Goal: Task Accomplishment & Management: Complete application form

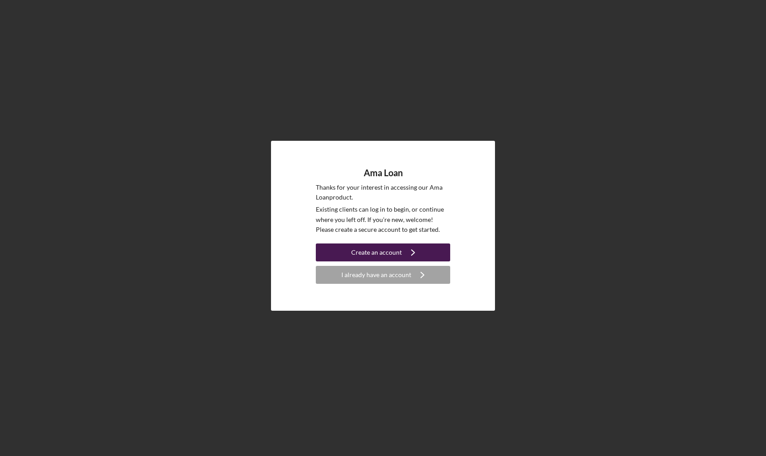
click at [416, 252] on icon "Icon/Navigate" at bounding box center [413, 252] width 22 height 22
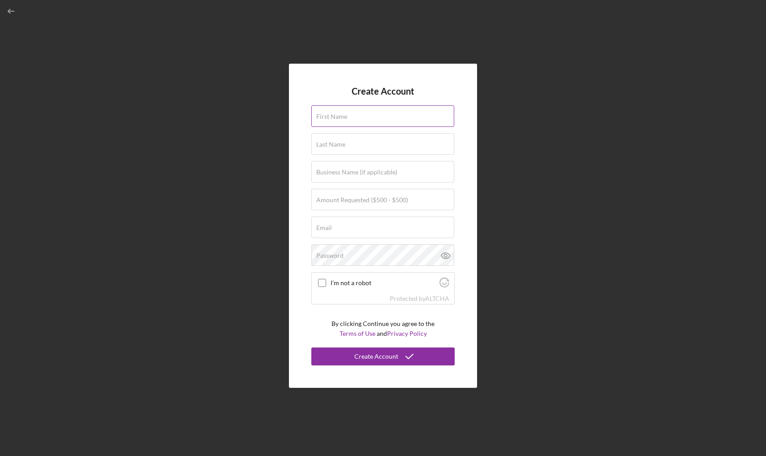
click at [325, 117] on label "First Name" at bounding box center [331, 116] width 31 height 7
click at [325, 117] on input "First Name" at bounding box center [383, 116] width 143 height 22
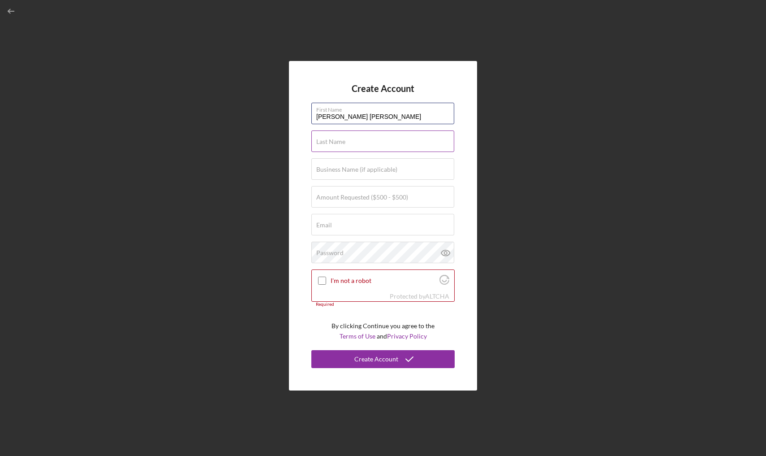
type input "[PERSON_NAME] [PERSON_NAME]"
click at [339, 142] on label "Last Name" at bounding box center [330, 141] width 29 height 7
click at [339, 142] on input "Last Name" at bounding box center [383, 141] width 143 height 22
type input "[PERSON_NAME]"
click at [345, 196] on label "Amount Requested ($500 - $500)" at bounding box center [362, 197] width 92 height 7
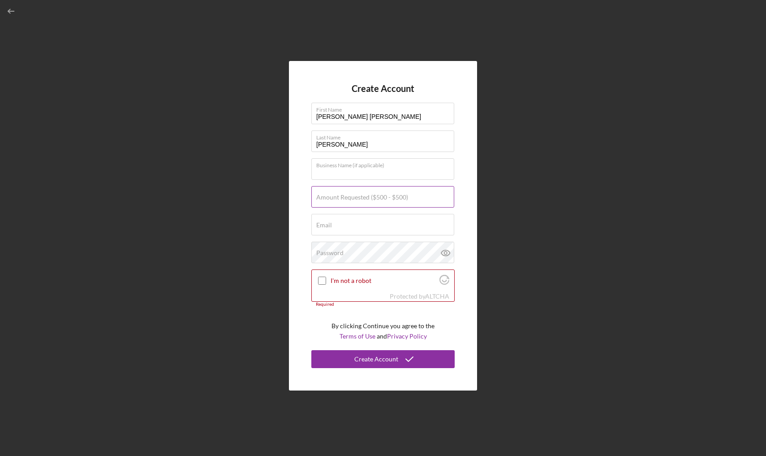
click at [345, 196] on input "Amount Requested ($500 - $500)" at bounding box center [383, 197] width 143 height 22
type input "$500"
click at [327, 224] on label "Email" at bounding box center [324, 224] width 16 height 7
click at [327, 224] on input "Email" at bounding box center [383, 225] width 143 height 22
type input "[EMAIL_ADDRESS][DOMAIN_NAME]"
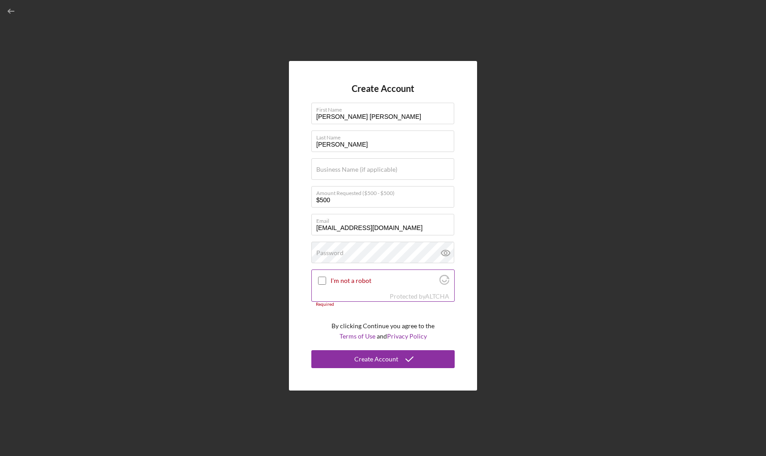
click at [324, 278] on input "I'm not a robot" at bounding box center [322, 281] width 8 height 8
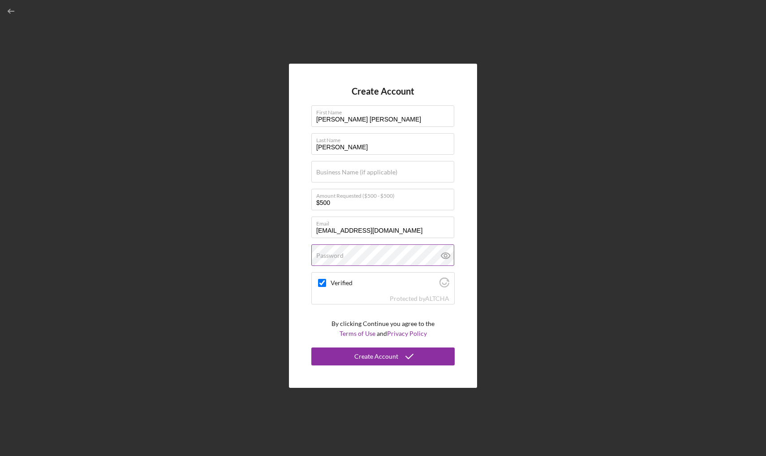
click at [318, 254] on label "Password" at bounding box center [329, 255] width 27 height 7
click at [446, 259] on icon at bounding box center [445, 256] width 9 height 6
checkbox input "true"
click at [396, 359] on div "Create Account" at bounding box center [377, 356] width 44 height 18
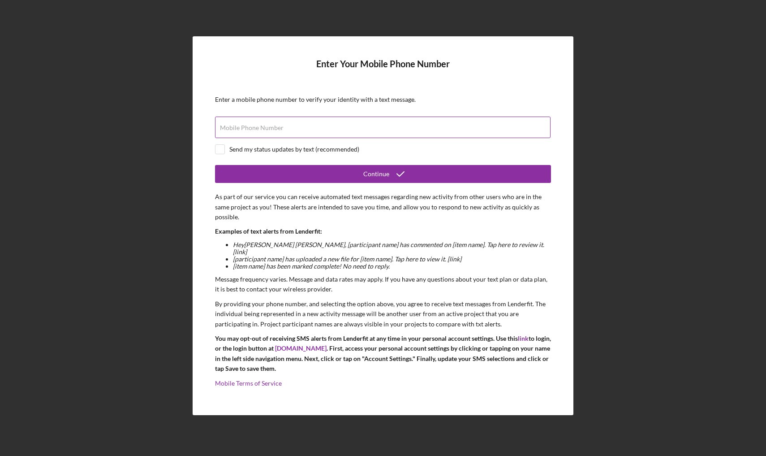
click at [221, 131] on label "Mobile Phone Number" at bounding box center [252, 127] width 64 height 7
click at [221, 134] on input "Mobile Phone Number" at bounding box center [383, 128] width 336 height 22
type input "[PHONE_NUMBER]"
click at [221, 154] on input "checkbox" at bounding box center [220, 149] width 9 height 9
checkbox input "true"
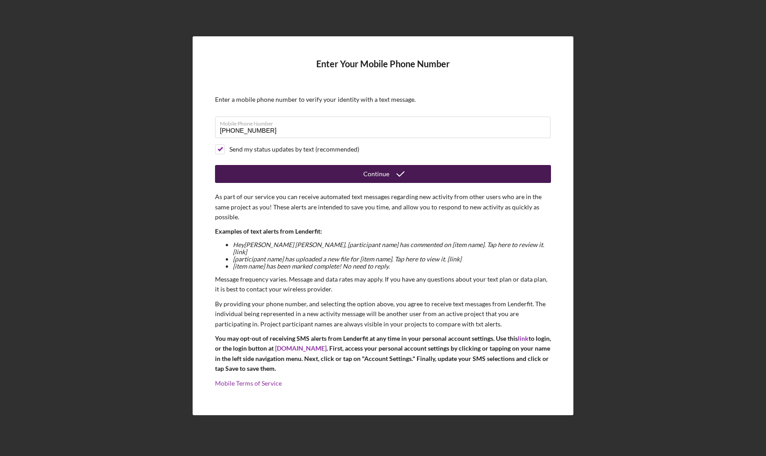
click at [372, 183] on div "Continue" at bounding box center [376, 174] width 26 height 18
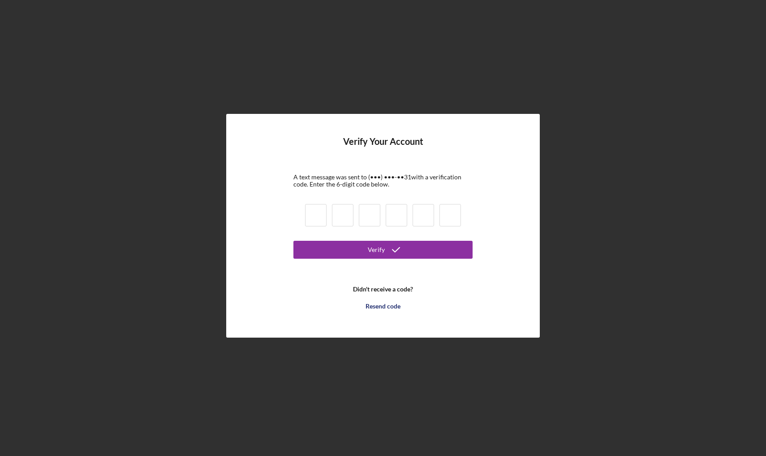
click at [316, 212] on input at bounding box center [316, 215] width 22 height 22
type input "9"
type input "5"
type input "2"
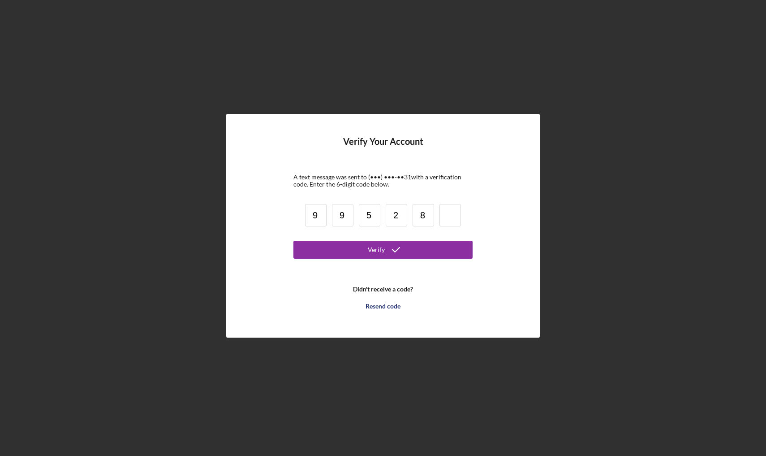
type input "8"
click at [448, 251] on button "Verify" at bounding box center [383, 250] width 179 height 18
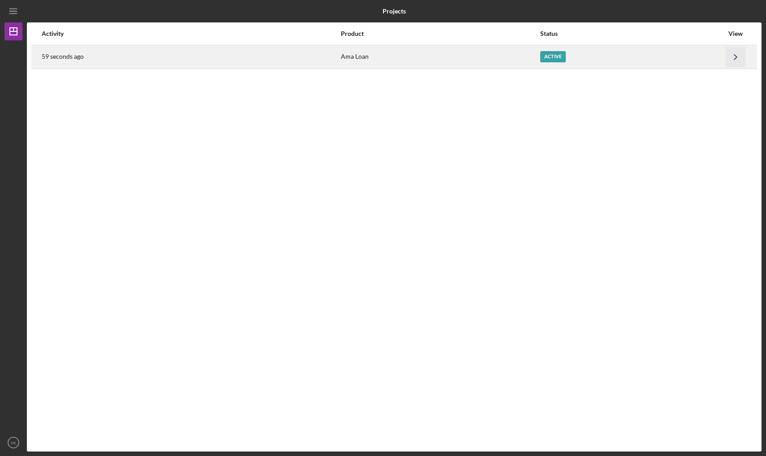
click at [735, 61] on icon "Icon/Navigate" at bounding box center [736, 57] width 20 height 20
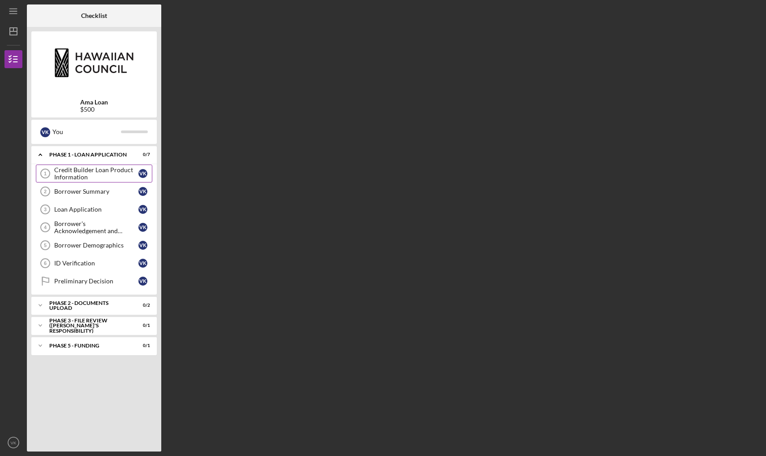
click at [113, 173] on div "Credit Builder Loan Product Information" at bounding box center [96, 173] width 84 height 14
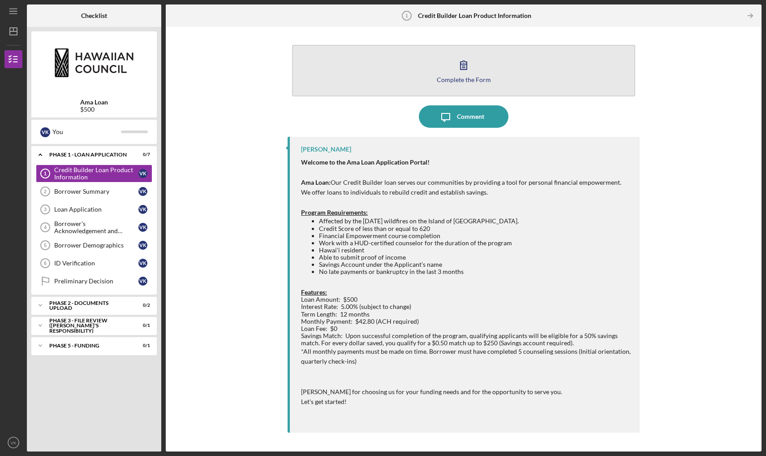
click at [462, 69] on icon "button" at bounding box center [464, 65] width 6 height 9
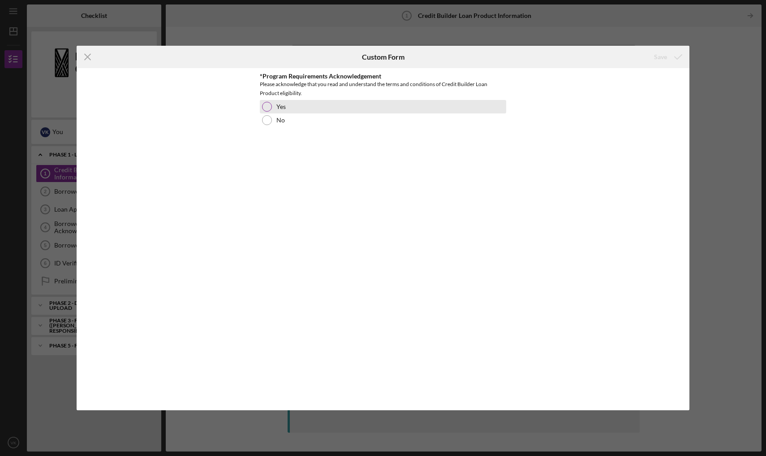
click at [268, 107] on div at bounding box center [267, 107] width 10 height 10
click at [661, 61] on div "Save" at bounding box center [660, 57] width 13 height 18
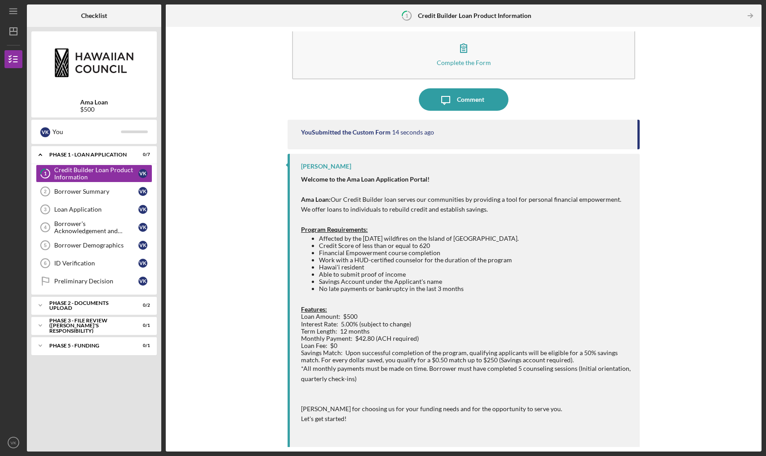
scroll to position [17, 0]
click at [84, 187] on link "Borrower Summary 2 Borrower Summary V K" at bounding box center [94, 191] width 117 height 18
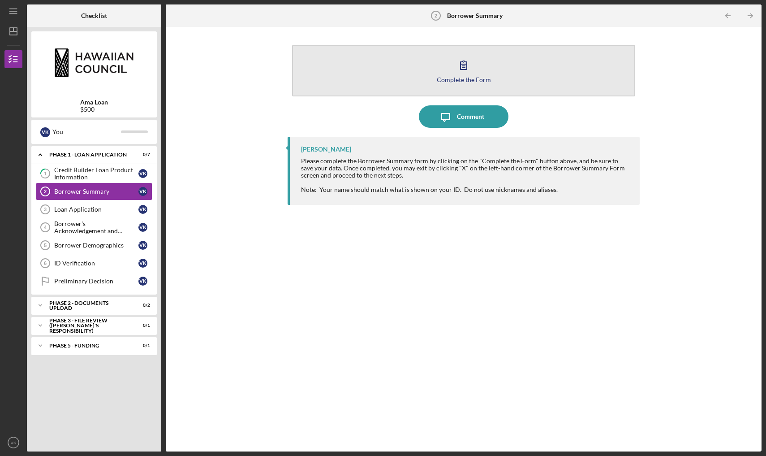
click at [463, 66] on icon "button" at bounding box center [464, 65] width 6 height 9
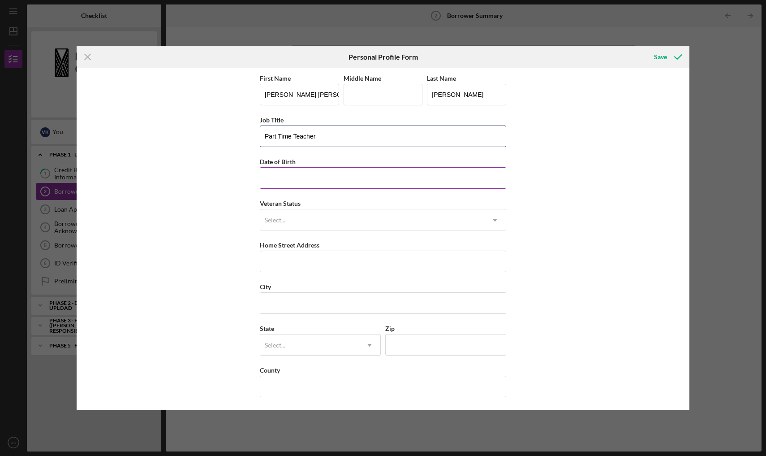
type input "Part Time Teacher"
type input "[DATE]"
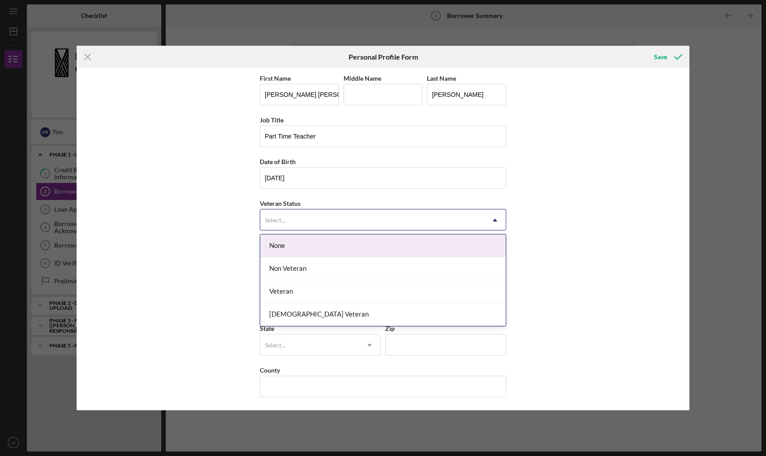
click at [265, 221] on div "Select..." at bounding box center [275, 219] width 21 height 7
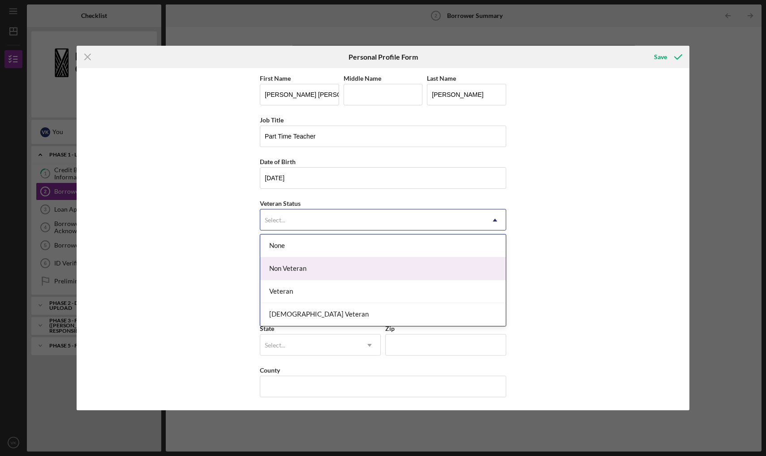
click at [281, 269] on div "Non Veteran" at bounding box center [383, 268] width 246 height 23
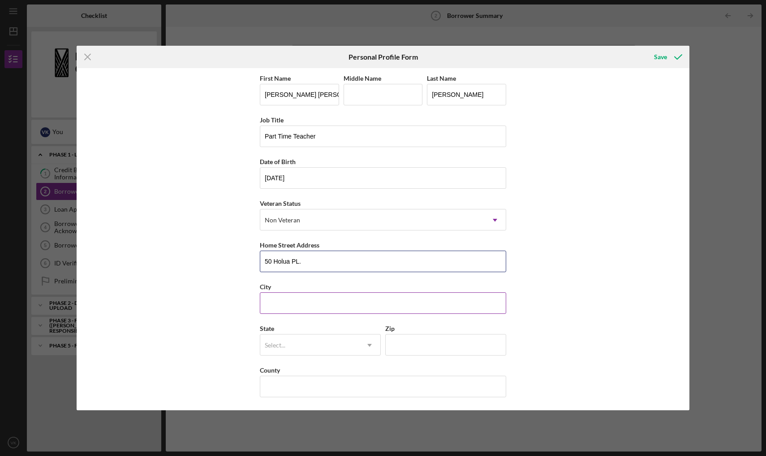
type input "50 Holua PL."
type input "Paʻia"
click at [281, 348] on div "Select..." at bounding box center [275, 345] width 21 height 7
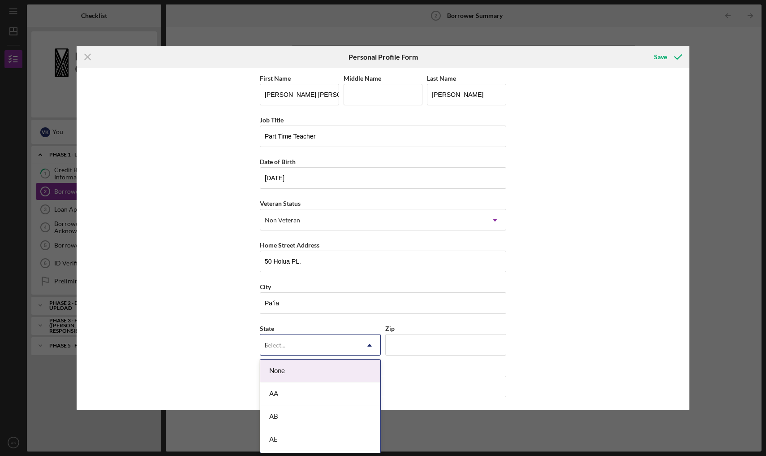
type input "hi"
click at [286, 366] on div "HI" at bounding box center [320, 370] width 120 height 23
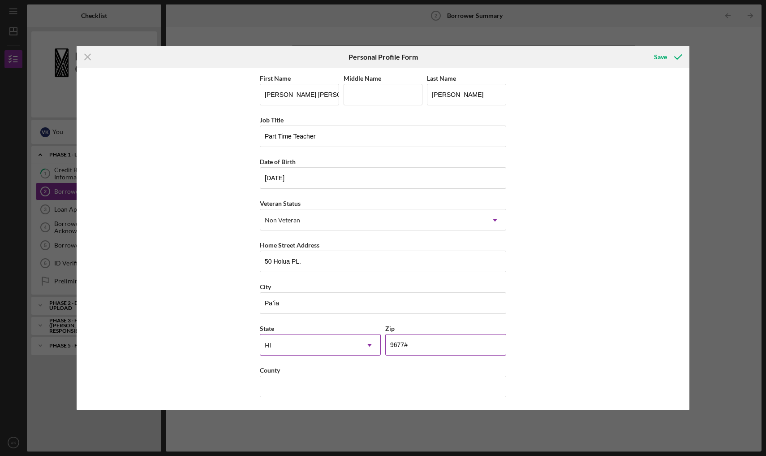
type input "96779"
click at [501, 388] on input "County" at bounding box center [383, 387] width 247 height 22
type input "Maui"
click at [549, 390] on div "First Name [PERSON_NAME] [PERSON_NAME] Middle Name Last Name [PERSON_NAME] Job …" at bounding box center [383, 239] width 613 height 342
click at [88, 58] on icon "Icon/Menu Close" at bounding box center [88, 57] width 22 height 22
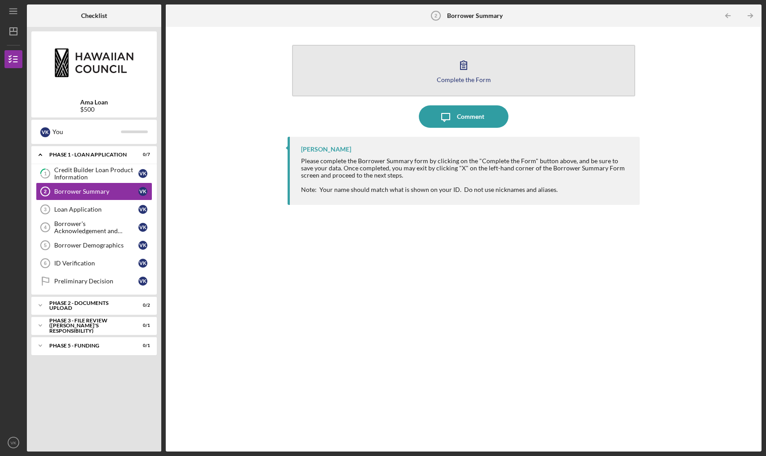
click at [469, 79] on div "Complete the Form" at bounding box center [464, 79] width 54 height 7
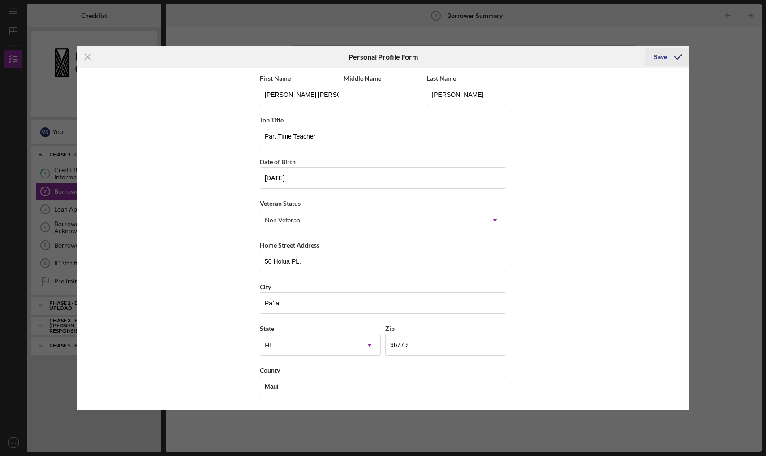
click at [668, 56] on icon "submit" at bounding box center [678, 57] width 22 height 22
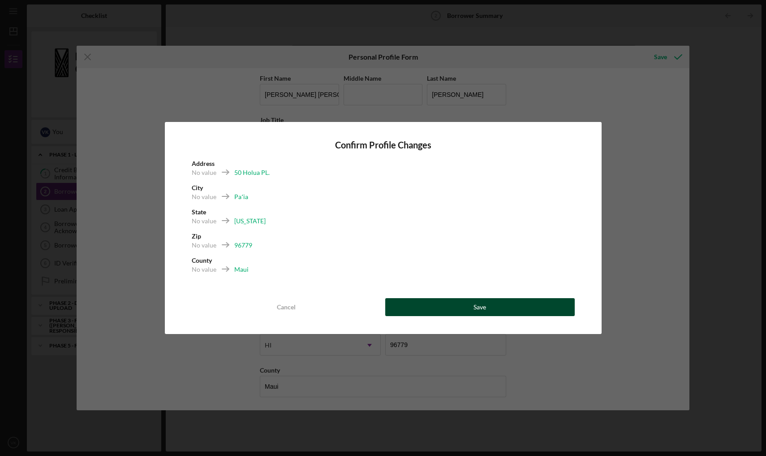
click at [448, 314] on button "Save" at bounding box center [480, 307] width 190 height 18
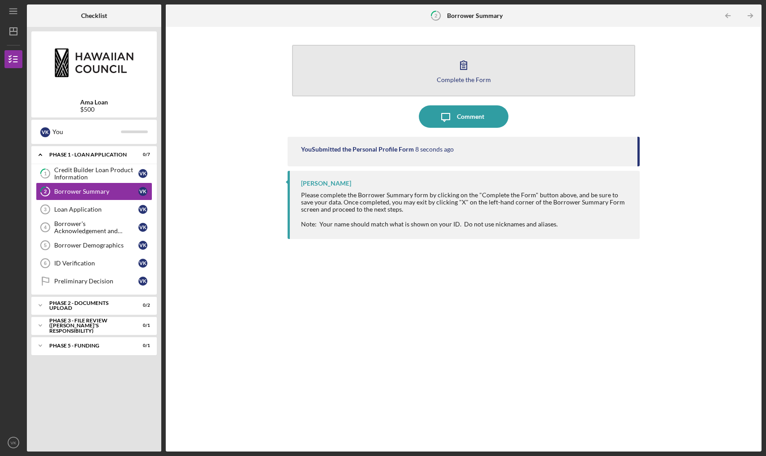
click at [472, 65] on icon "button" at bounding box center [464, 65] width 22 height 22
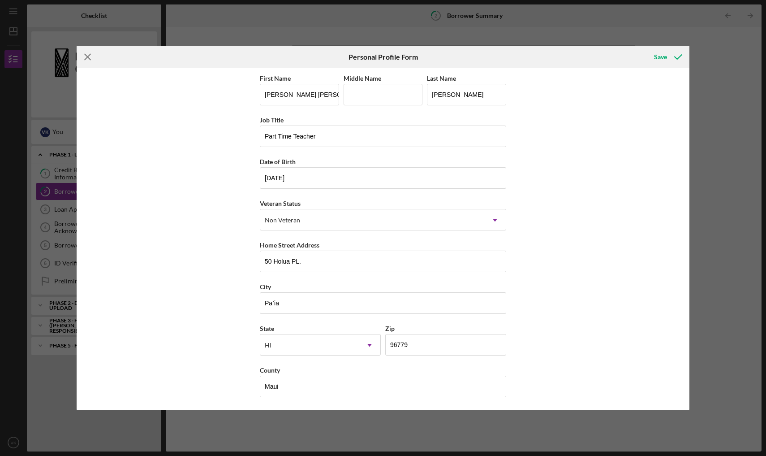
click at [89, 61] on icon "Icon/Menu Close" at bounding box center [88, 57] width 22 height 22
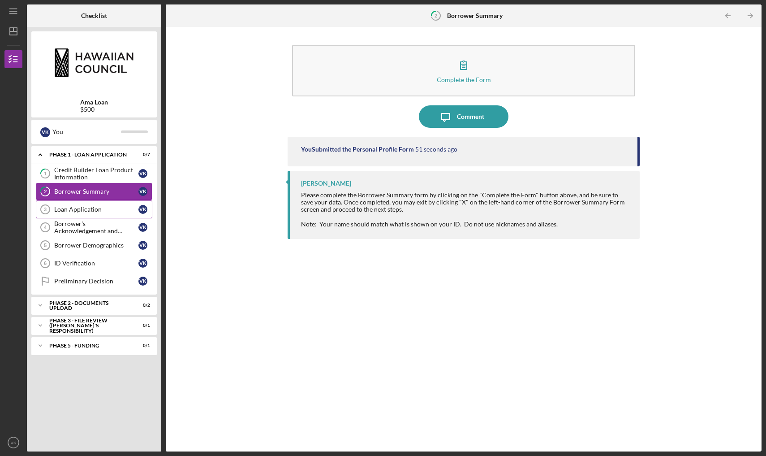
click at [115, 210] on div "Loan Application" at bounding box center [96, 209] width 84 height 7
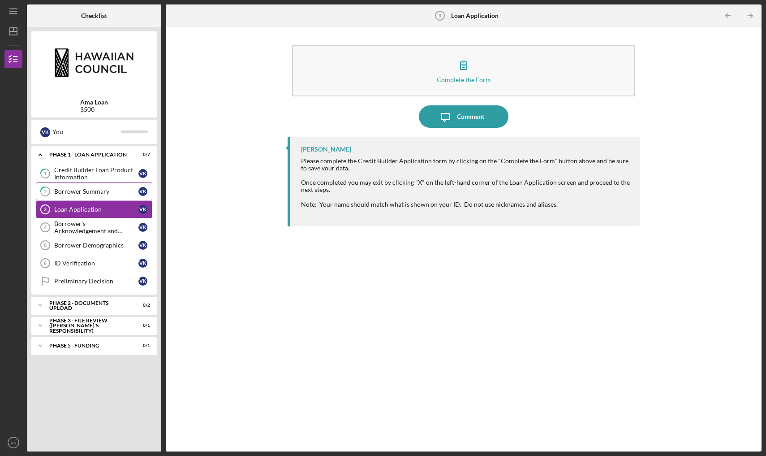
click at [104, 191] on div "Borrower Summary" at bounding box center [96, 191] width 84 height 7
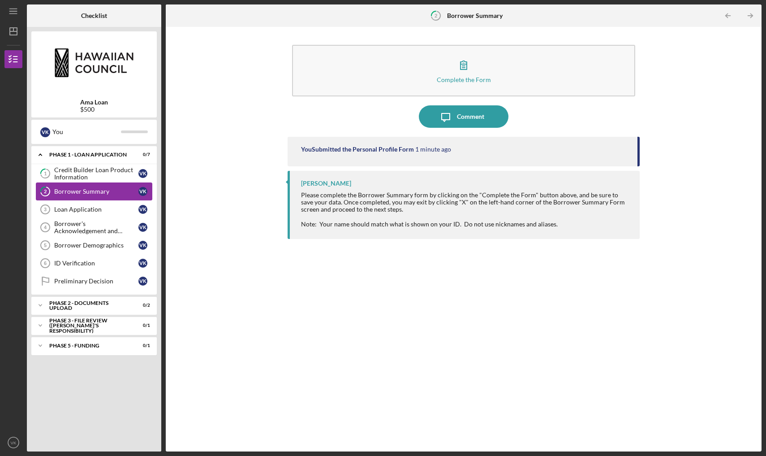
click at [104, 191] on div "Borrower Summary" at bounding box center [96, 191] width 84 height 7
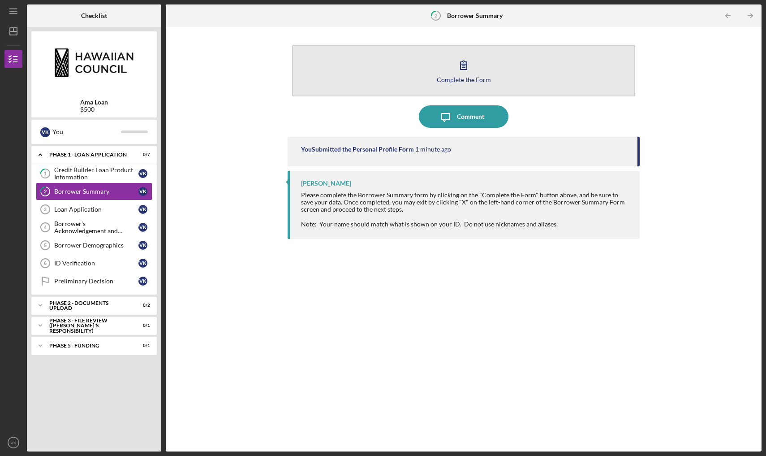
click at [450, 84] on button "Complete the Form Form" at bounding box center [463, 71] width 343 height 52
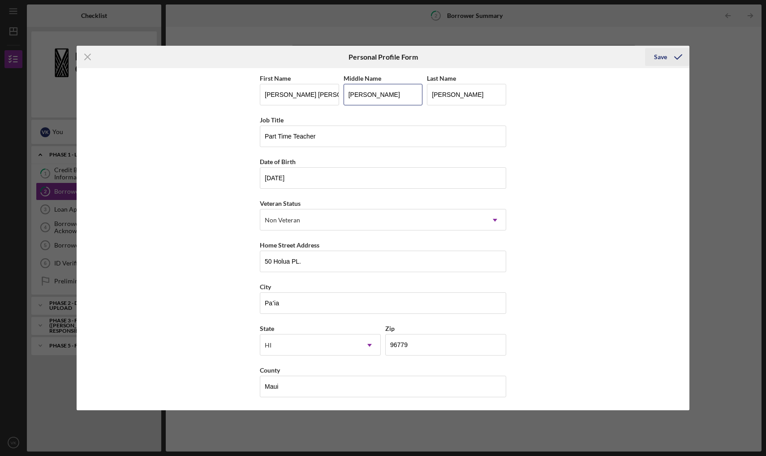
type input "[PERSON_NAME]"
click at [659, 57] on div "Save" at bounding box center [660, 57] width 13 height 18
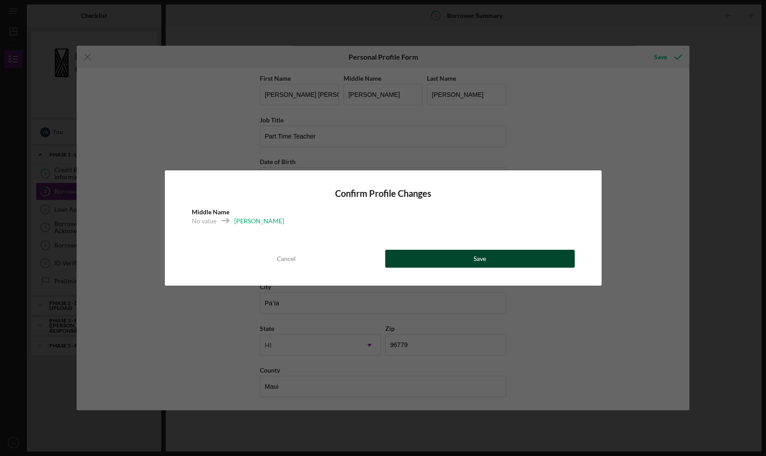
click at [510, 263] on button "Save" at bounding box center [480, 259] width 190 height 18
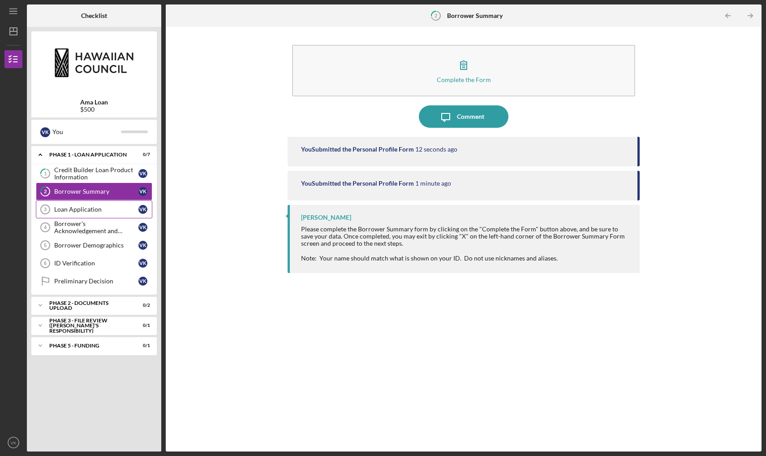
click at [99, 209] on div "Loan Application" at bounding box center [96, 209] width 84 height 7
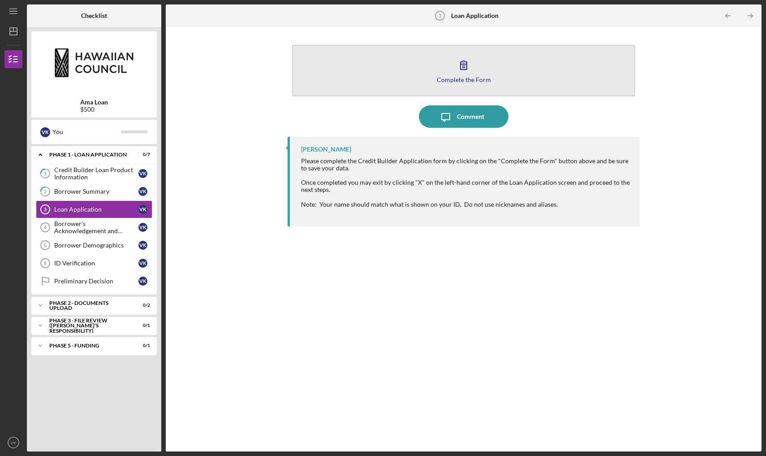
click at [372, 69] on button "Complete the Form Form" at bounding box center [463, 71] width 343 height 52
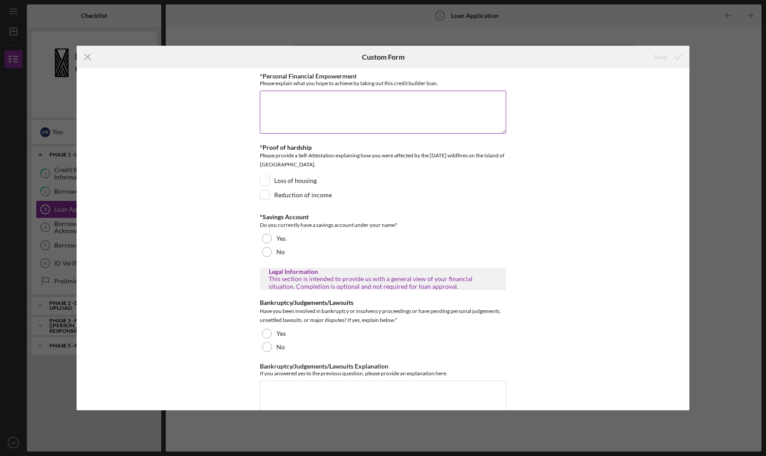
click at [277, 106] on textarea "*Personal Financial Empowerment" at bounding box center [383, 112] width 247 height 43
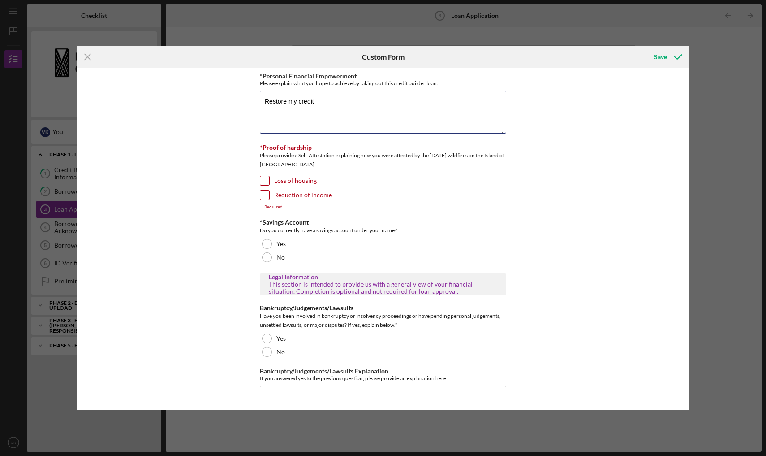
type textarea "Restore my credit"
click at [264, 177] on input "Loss of housing" at bounding box center [264, 180] width 9 height 9
checkbox input "true"
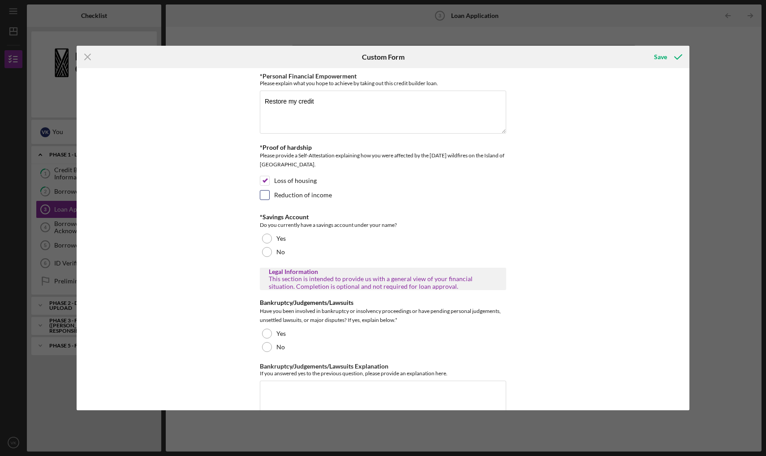
click at [262, 193] on input "Reduction of income" at bounding box center [264, 194] width 9 height 9
checkbox input "true"
click at [268, 238] on div at bounding box center [267, 239] width 10 height 10
click at [266, 348] on div at bounding box center [267, 347] width 10 height 10
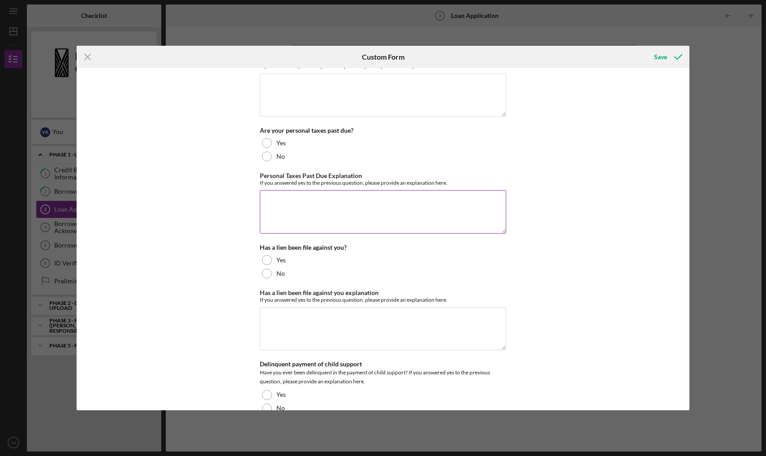
scroll to position [317, 0]
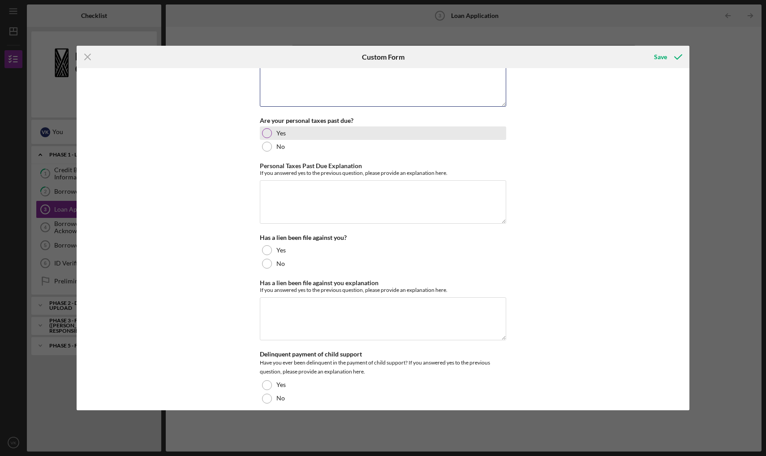
drag, startPoint x: 320, startPoint y: 96, endPoint x: 328, endPoint y: 138, distance: 42.5
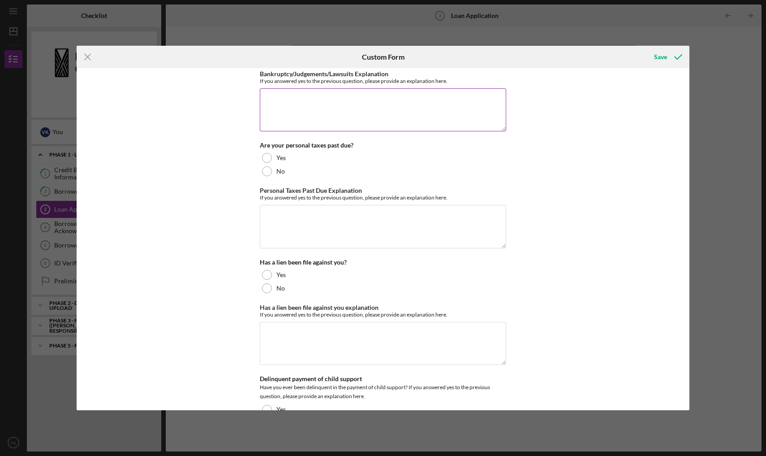
scroll to position [283, 0]
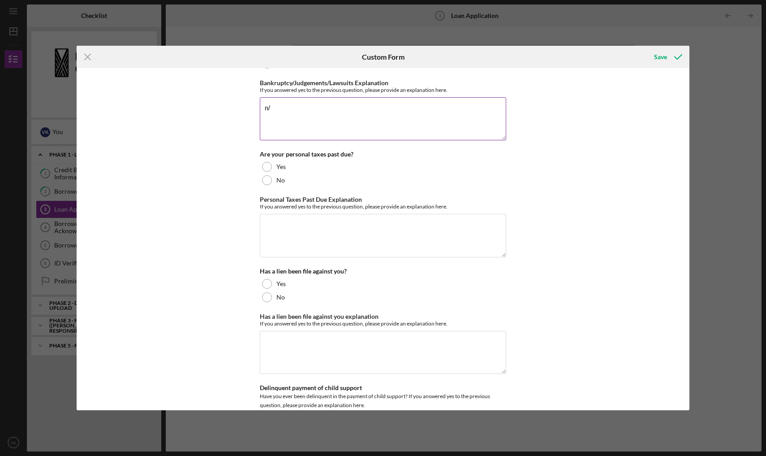
type textarea "n"
type textarea "N/A"
click at [268, 180] on div at bounding box center [267, 180] width 10 height 10
click at [275, 229] on textarea "Personal Taxes Past Due Explanation" at bounding box center [383, 235] width 247 height 43
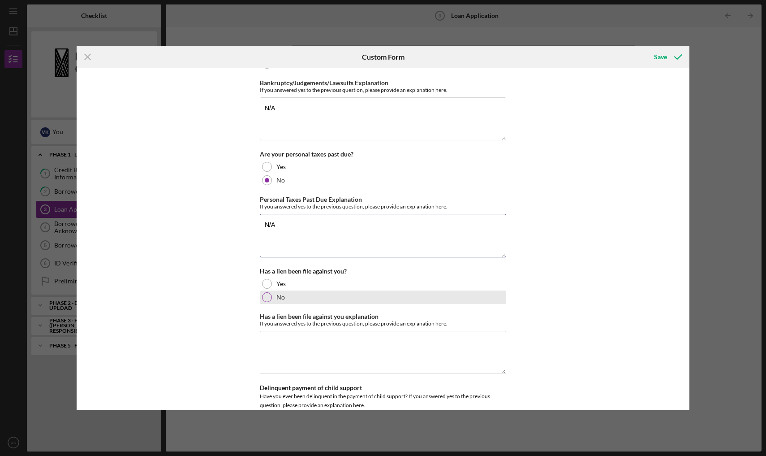
type textarea "N/A"
click at [268, 296] on div at bounding box center [267, 297] width 10 height 10
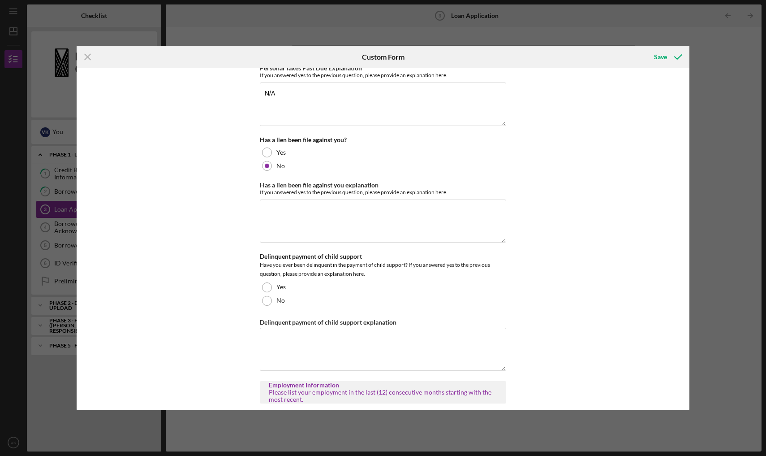
scroll to position [415, 0]
click at [270, 216] on textarea "Has a lien been file against you explanation" at bounding box center [383, 220] width 247 height 43
type textarea "N/A"
click at [264, 301] on div at bounding box center [267, 300] width 10 height 10
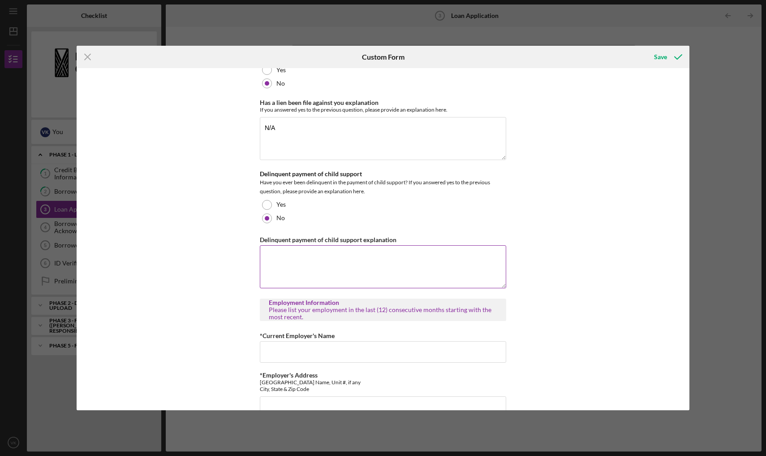
scroll to position [505, 0]
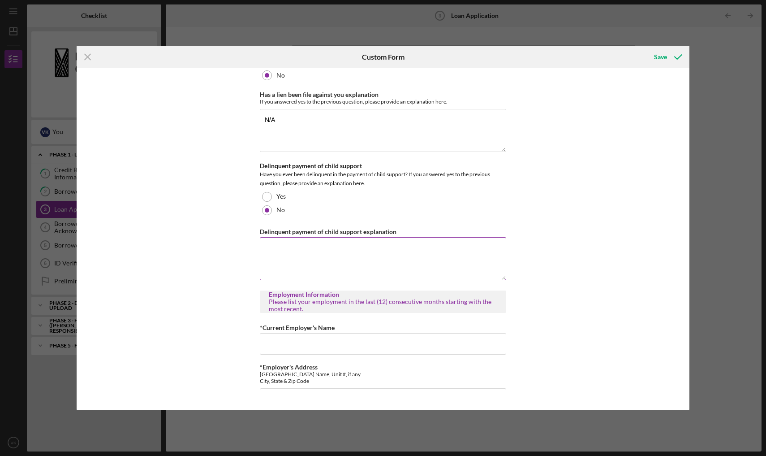
click at [275, 251] on textarea "Delinquent payment of child support explanation" at bounding box center [383, 258] width 247 height 43
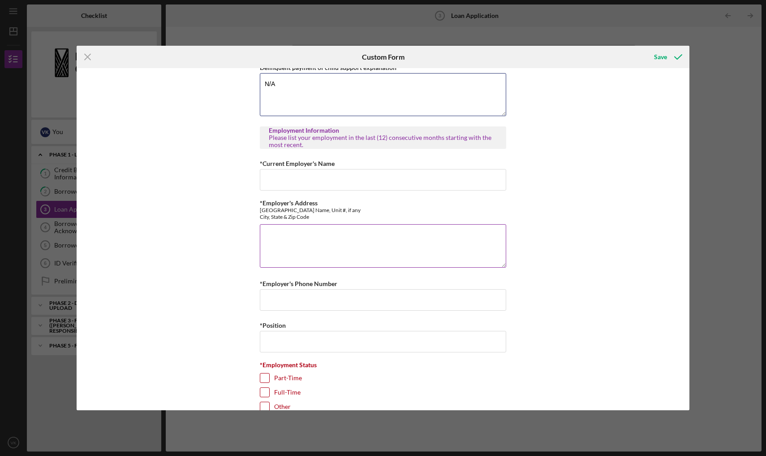
scroll to position [671, 0]
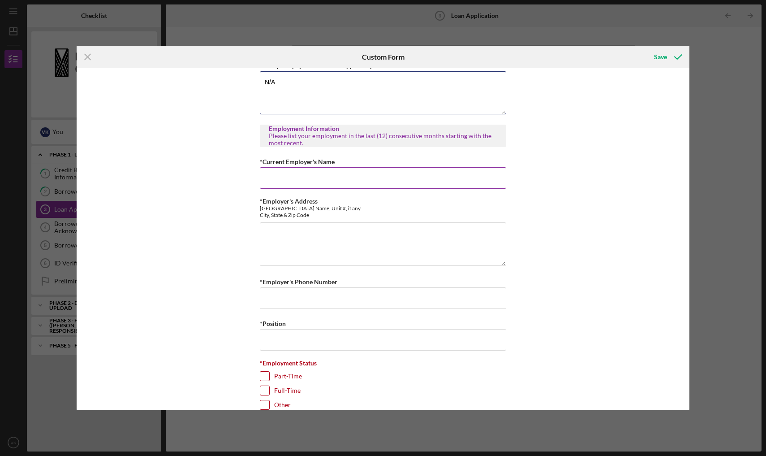
type textarea "N/A"
type input "Department of Education [GEOGRAPHIC_DATA]"
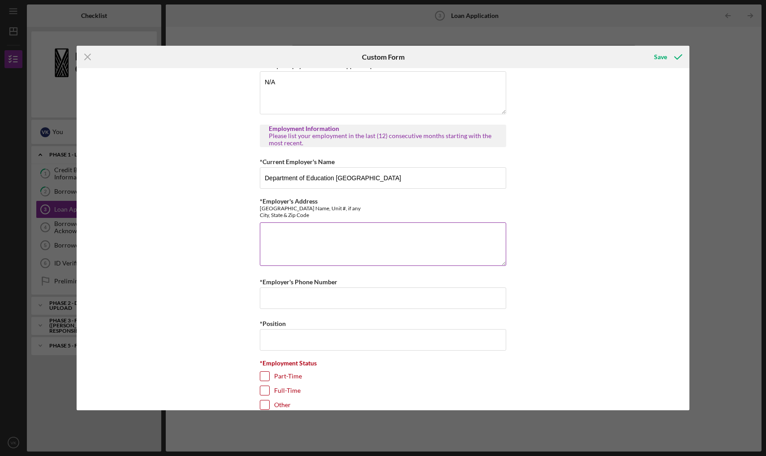
click at [265, 231] on textarea "*Employer's Address" at bounding box center [383, 243] width 247 height 43
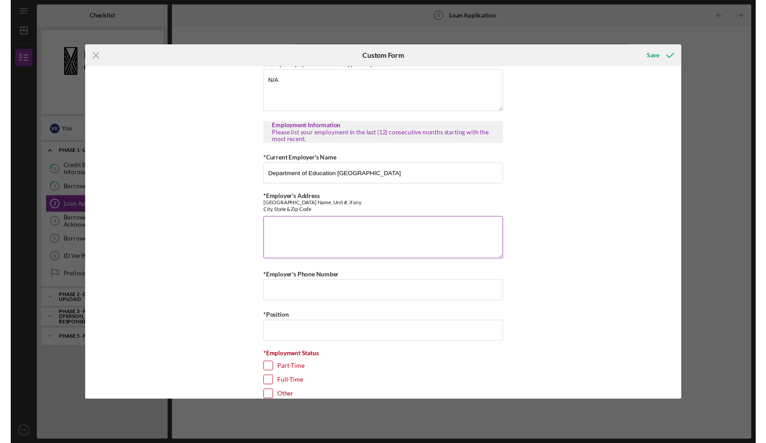
scroll to position [672, 0]
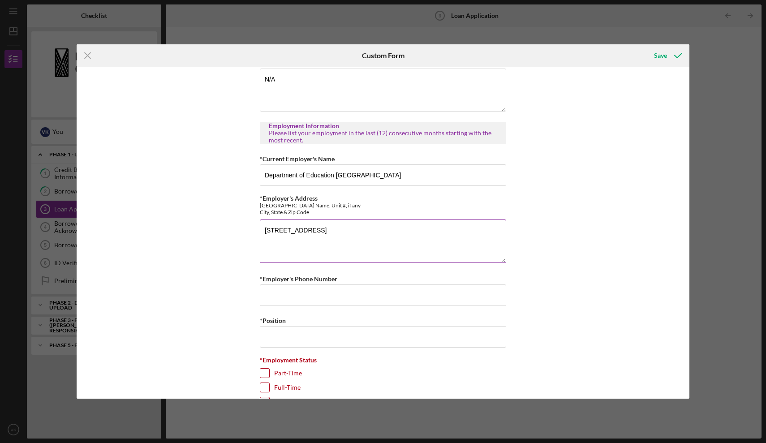
click at [299, 231] on textarea "[STREET_ADDRESS]" at bounding box center [383, 241] width 247 height 43
click at [277, 231] on textarea "[STREET_ADDRESS]" at bounding box center [383, 241] width 247 height 43
click at [291, 231] on textarea "[STREET_ADDRESS]" at bounding box center [383, 241] width 247 height 43
click at [321, 230] on textarea "[STREET_ADDRESS]" at bounding box center [383, 241] width 247 height 43
type textarea "[STREET_ADDRESS]"
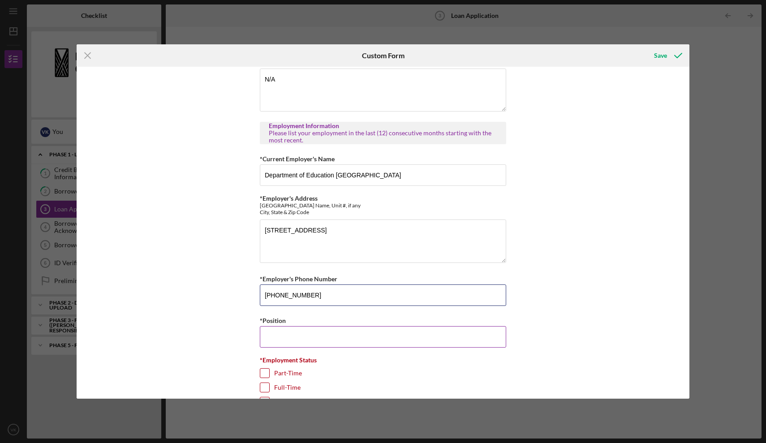
type input "[PHONE_NUMBER]"
click at [264, 335] on input "*Position" at bounding box center [383, 337] width 247 height 22
click at [264, 371] on div "*Employment Status [DEMOGRAPHIC_DATA] [DEMOGRAPHIC_DATA] Other Required" at bounding box center [383, 387] width 247 height 60
click at [272, 340] on input "*Position" at bounding box center [383, 337] width 247 height 22
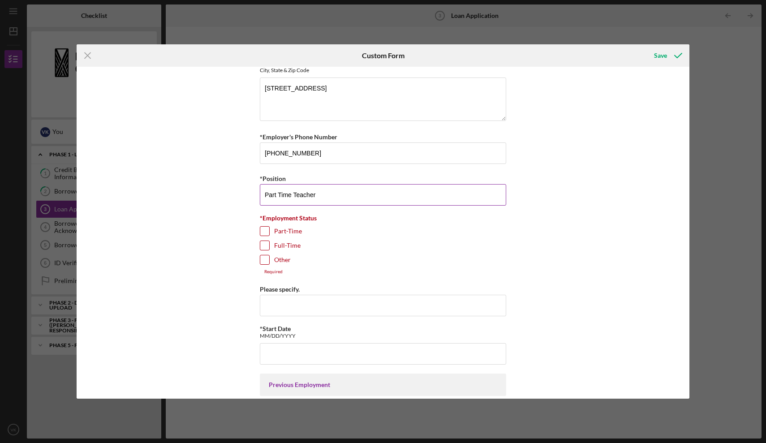
scroll to position [816, 0]
type input "Part Time Teacher"
click at [264, 228] on input "Part-Time" at bounding box center [264, 229] width 9 height 9
checkbox input "true"
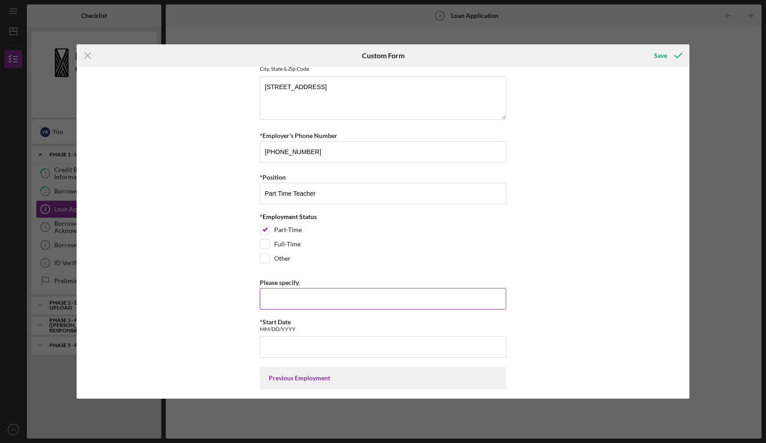
click at [274, 294] on input "Please specify." at bounding box center [383, 299] width 247 height 22
type input "Complex coordinator for the Hawaiian Studies /Kupuna Component"
click at [273, 350] on input "*Start Date" at bounding box center [383, 348] width 247 height 22
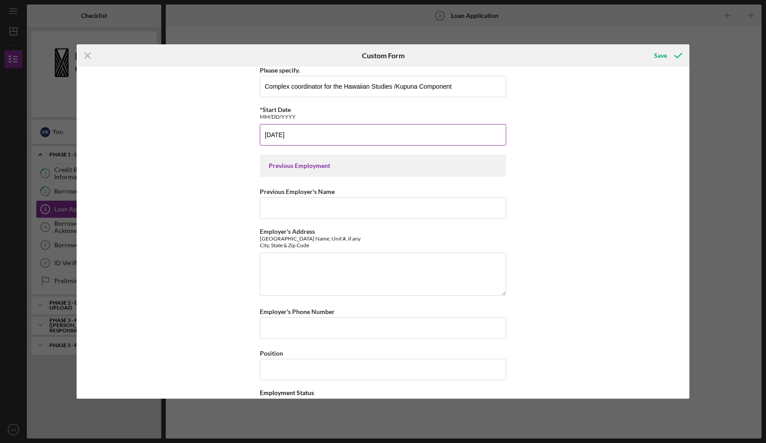
scroll to position [1029, 0]
type input "[DATE]"
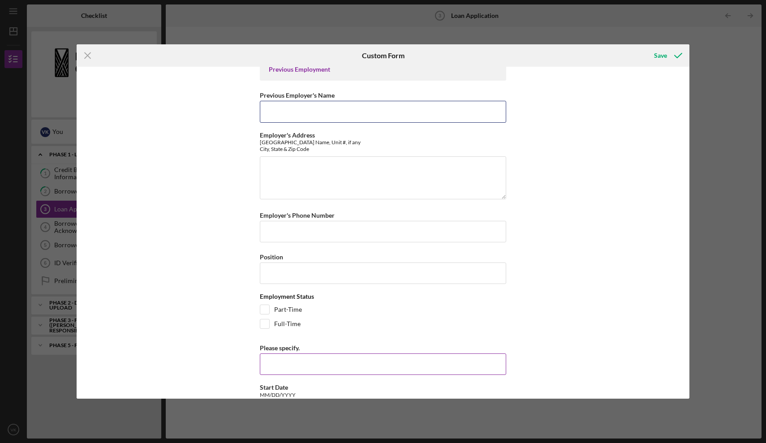
scroll to position [1120, 0]
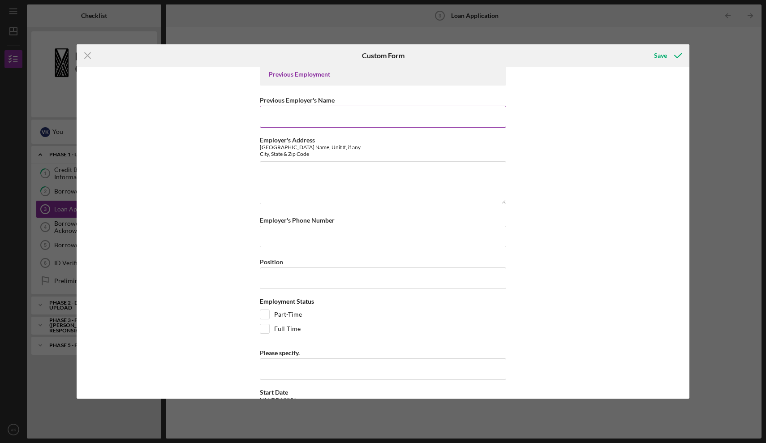
click at [267, 119] on input "Previous Employer's Name" at bounding box center [383, 117] width 247 height 22
click at [275, 111] on input "Aria Restaurant" at bounding box center [383, 117] width 247 height 22
click at [324, 115] on input "[PERSON_NAME] Restaurant" at bounding box center [383, 117] width 247 height 22
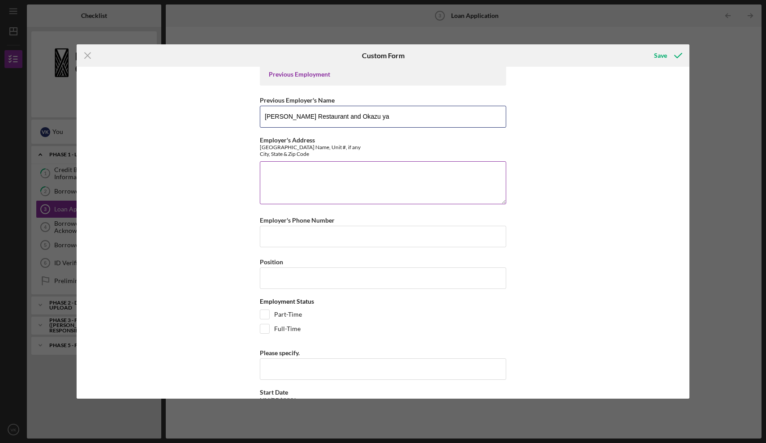
type input "[PERSON_NAME] Restaurant and Okazu ya"
click at [277, 165] on textarea "Employer's Address" at bounding box center [383, 182] width 247 height 43
click at [279, 169] on textarea "2062 Vineyard" at bounding box center [383, 182] width 247 height 43
click at [320, 165] on textarea "[STREET_ADDRESS]" at bounding box center [383, 182] width 247 height 43
click at [318, 175] on textarea "[STREET_ADDRESS]" at bounding box center [383, 182] width 247 height 43
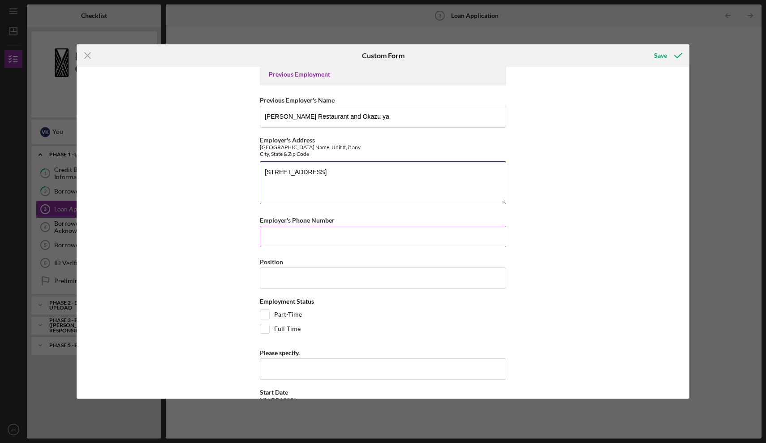
type textarea "[STREET_ADDRESS]"
click at [264, 329] on input "Full-Time" at bounding box center [264, 328] width 9 height 9
checkbox input "true"
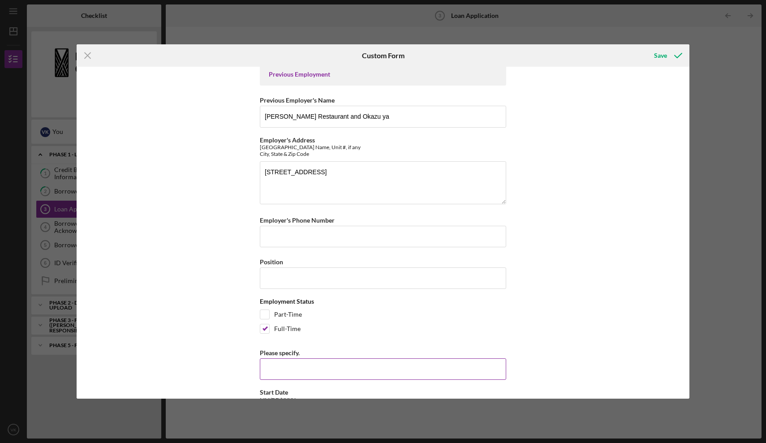
click at [278, 370] on input "Please specify." at bounding box center [383, 370] width 247 height 22
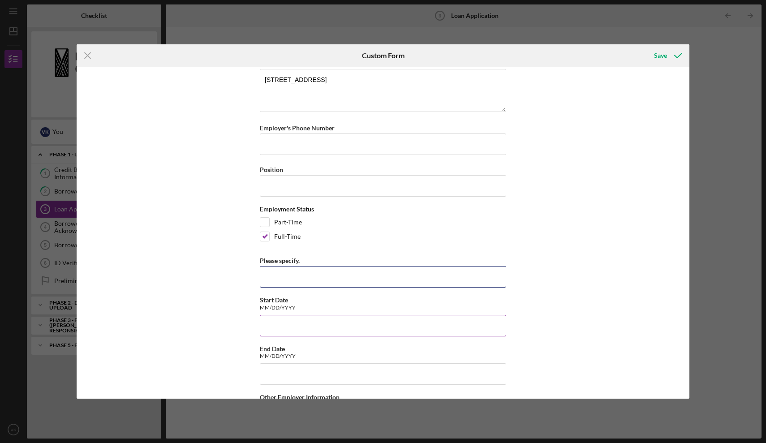
scroll to position [1224, 0]
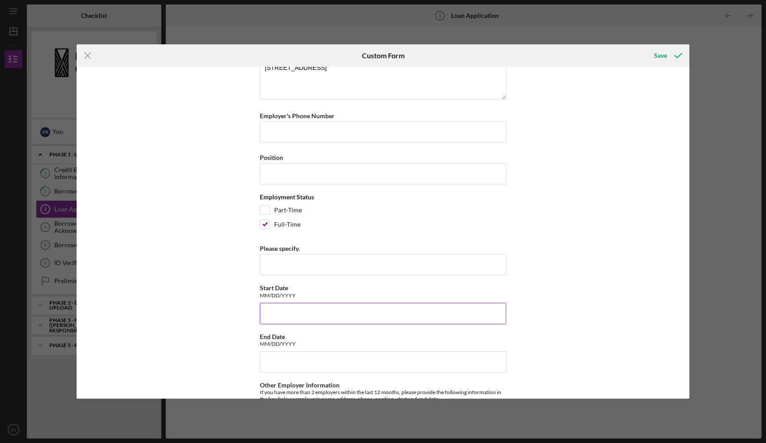
click at [272, 310] on input "Start Date" at bounding box center [383, 314] width 247 height 22
type input "01/2015"
click at [269, 175] on input "Position" at bounding box center [383, 174] width 247 height 22
type input "Drive/ Pantry cook"
click at [271, 135] on input "Employer's Phone Number" at bounding box center [383, 132] width 247 height 22
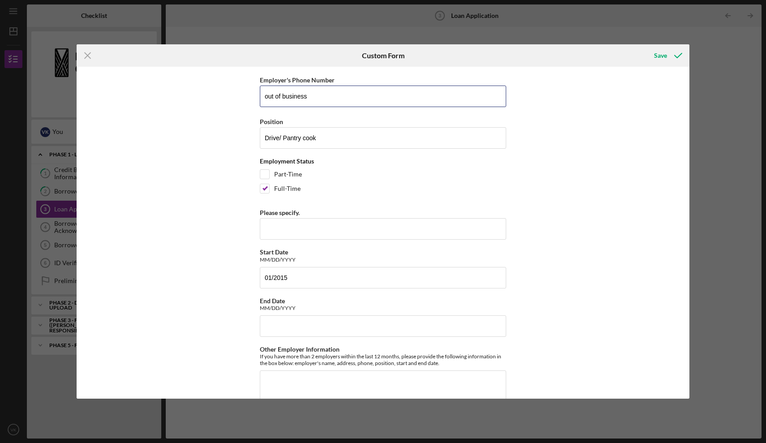
scroll to position [1264, 0]
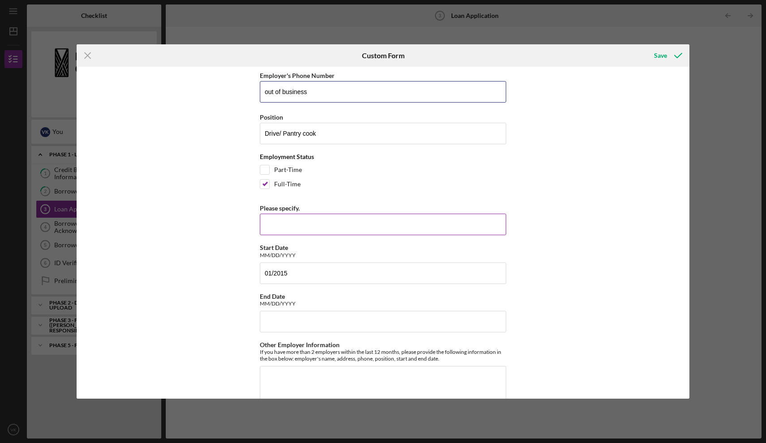
type input "out of business"
click at [279, 218] on input "Please specify." at bounding box center [383, 225] width 247 height 22
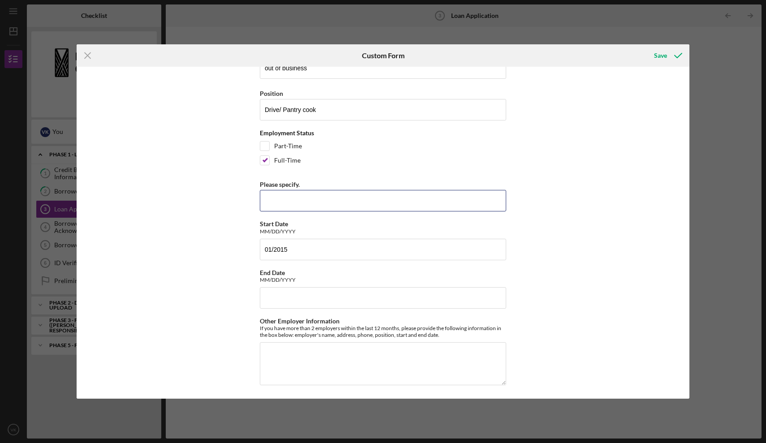
scroll to position [1287, 0]
click at [272, 294] on input "End Date" at bounding box center [383, 300] width 247 height 22
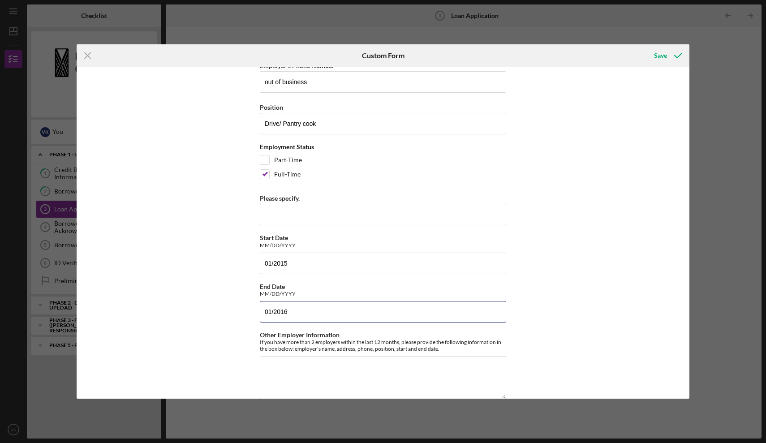
scroll to position [1275, 0]
type input "01/2016"
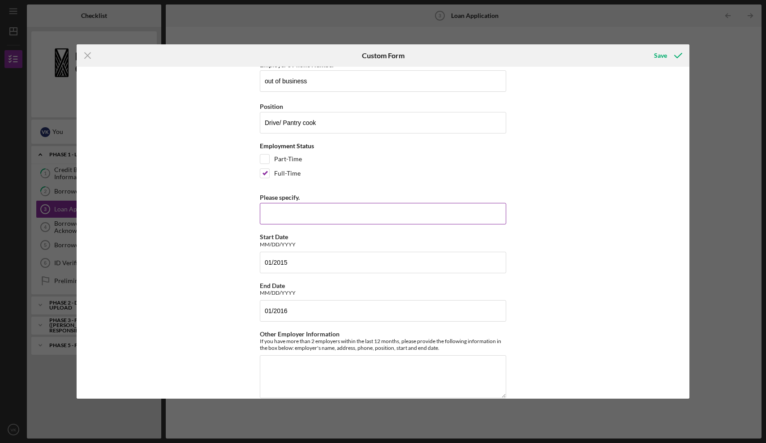
click at [267, 214] on input "Please specify." at bounding box center [383, 214] width 247 height 22
click at [287, 209] on input "Catered meals for Hana tour and" at bounding box center [383, 214] width 247 height 22
click at [368, 213] on input "Delivered meals for Hana tour and" at bounding box center [383, 214] width 247 height 22
click at [444, 211] on input "Delivered meals for Hana tour and picked dirty Cambros from prior day. Prep coo…" at bounding box center [383, 214] width 247 height 22
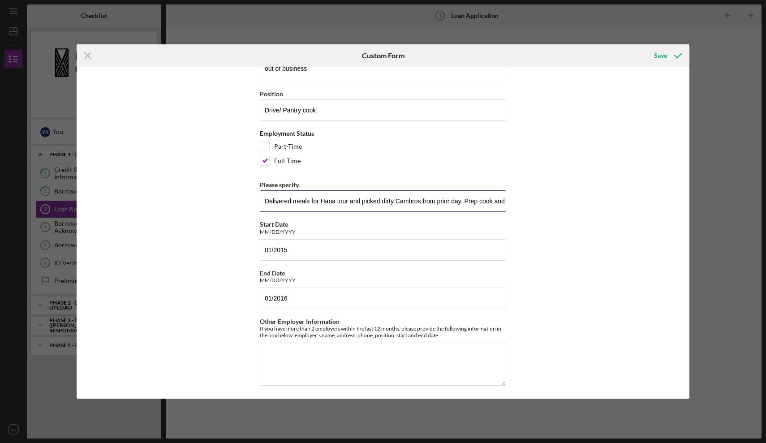
scroll to position [1287, 0]
type input "Delivered meals for Hana tour and picked dirty Cambros from prior day. Prep coo…"
click at [294, 357] on textarea "Other Employer Information" at bounding box center [383, 365] width 247 height 43
click at [663, 55] on div "Save" at bounding box center [660, 56] width 13 height 18
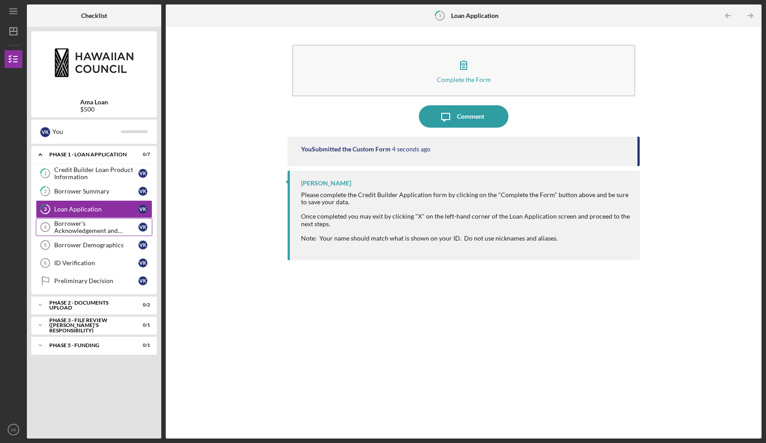
click at [100, 229] on div "Borrower's Acknowledgement and Certification" at bounding box center [96, 227] width 84 height 14
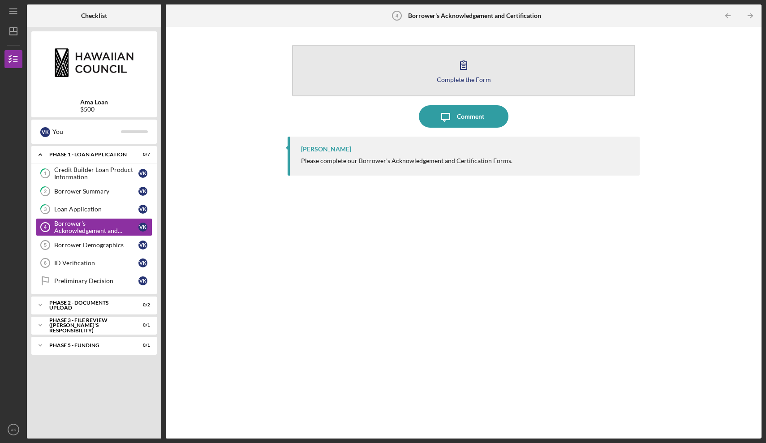
click at [470, 73] on icon "button" at bounding box center [464, 65] width 22 height 22
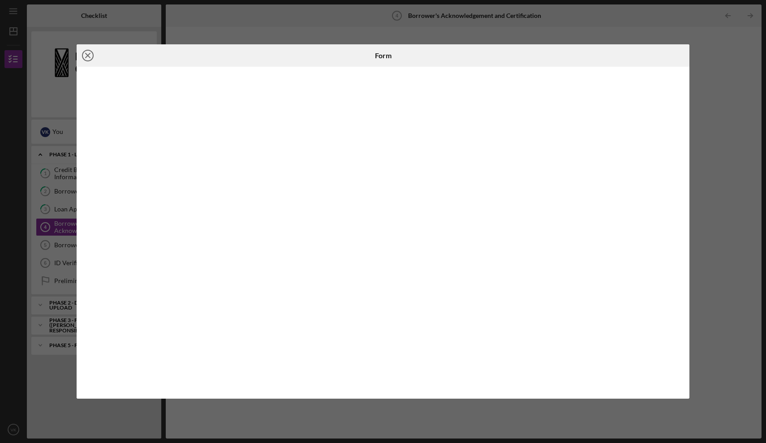
click at [91, 55] on icon "Icon/Close" at bounding box center [88, 55] width 22 height 22
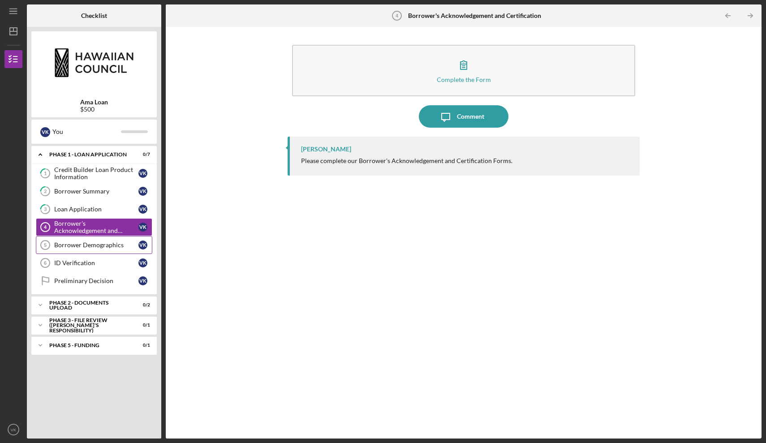
click at [53, 245] on icon "Borrower Demographics 5" at bounding box center [45, 245] width 22 height 22
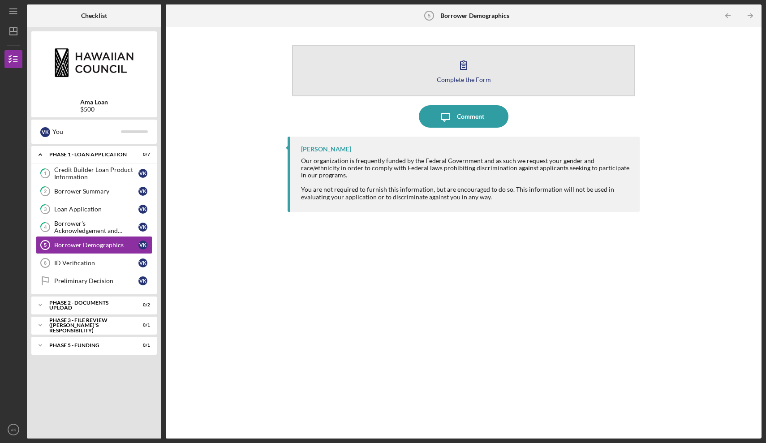
click at [365, 82] on button "Complete the Form Form" at bounding box center [463, 71] width 343 height 52
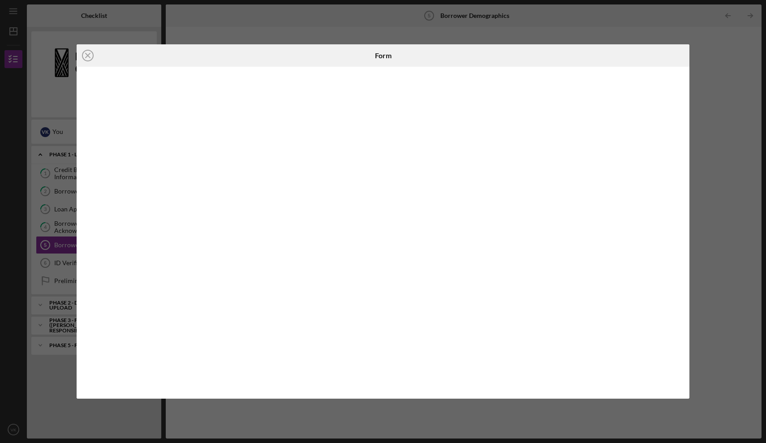
click at [52, 268] on div "Icon/Close Form" at bounding box center [383, 221] width 766 height 443
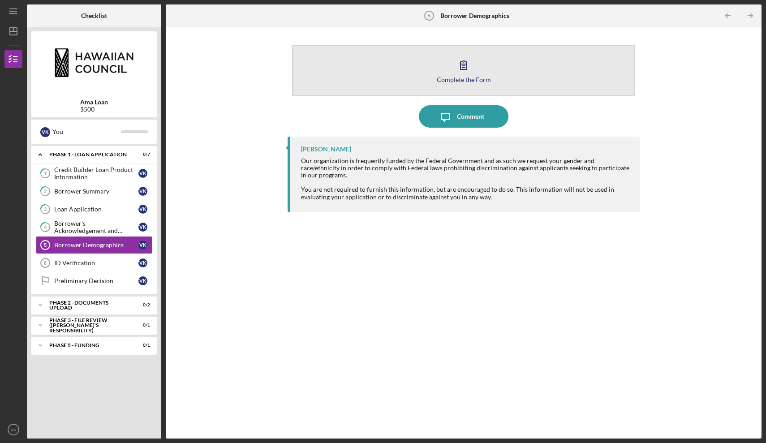
click at [364, 69] on button "Complete the Form Form" at bounding box center [463, 71] width 343 height 52
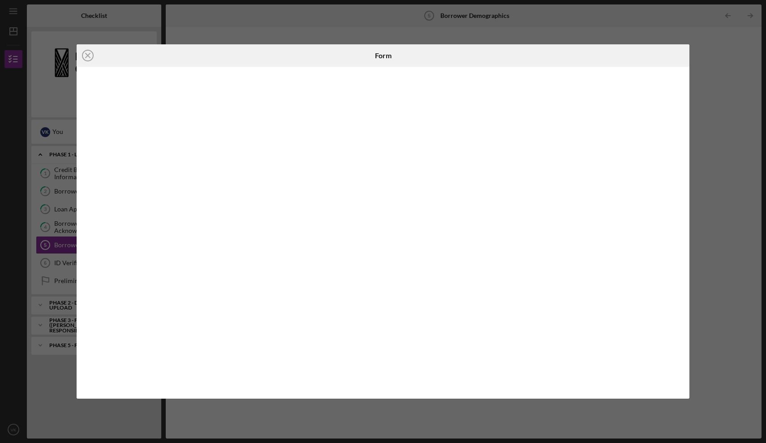
click at [64, 264] on div "Icon/Close Form" at bounding box center [383, 221] width 766 height 443
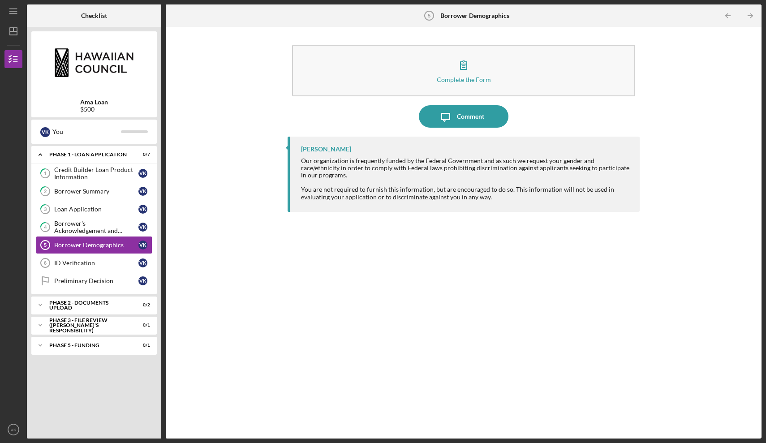
click at [64, 264] on div "ID Verification" at bounding box center [96, 263] width 84 height 7
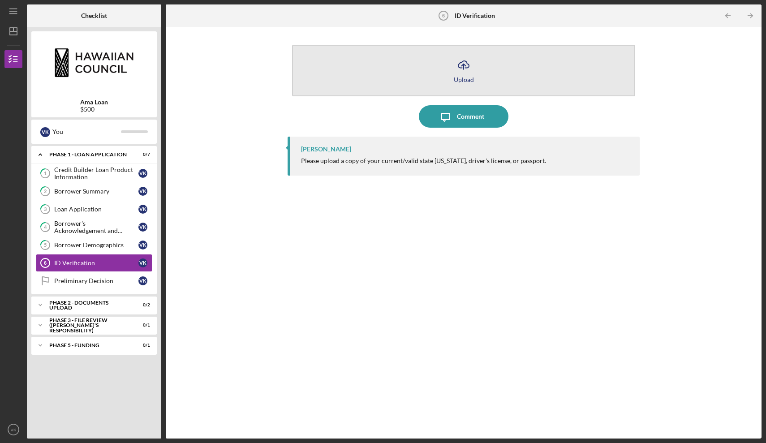
click at [467, 71] on icon "Icon/Upload" at bounding box center [464, 65] width 22 height 22
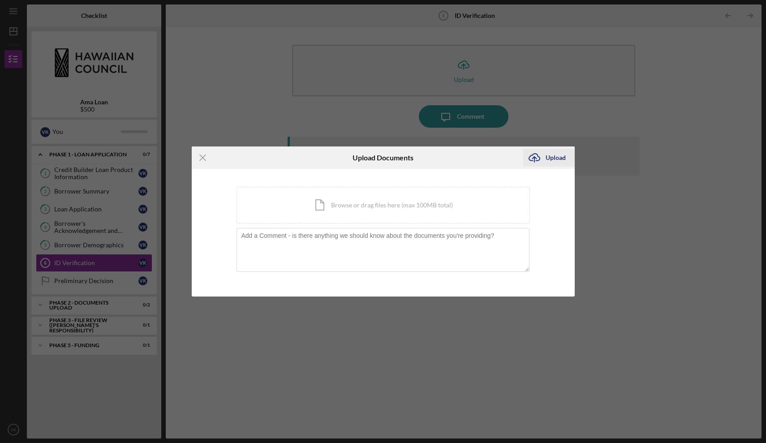
click at [536, 160] on icon "Icon/Upload" at bounding box center [535, 158] width 22 height 22
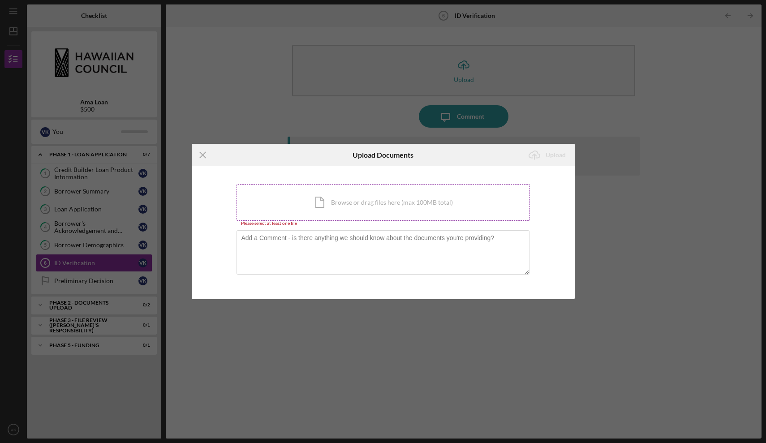
click at [377, 203] on div "Icon/Document Browse or drag files here (max 100MB total) Tap to choose files o…" at bounding box center [384, 202] width 294 height 37
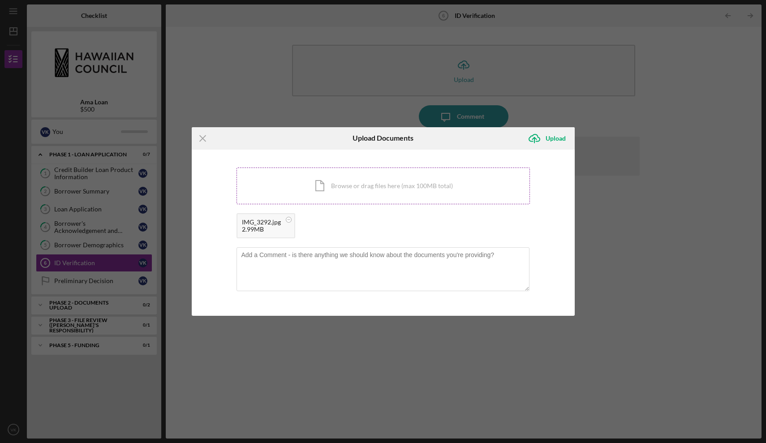
click at [359, 194] on div "Icon/Document Browse or drag files here (max 100MB total) Tap to choose files o…" at bounding box center [384, 186] width 294 height 37
click at [376, 183] on div "Icon/Document Browse or drag files here (max 100MB total) Tap to choose files o…" at bounding box center [384, 186] width 294 height 37
click at [559, 138] on div "Upload" at bounding box center [556, 139] width 20 height 18
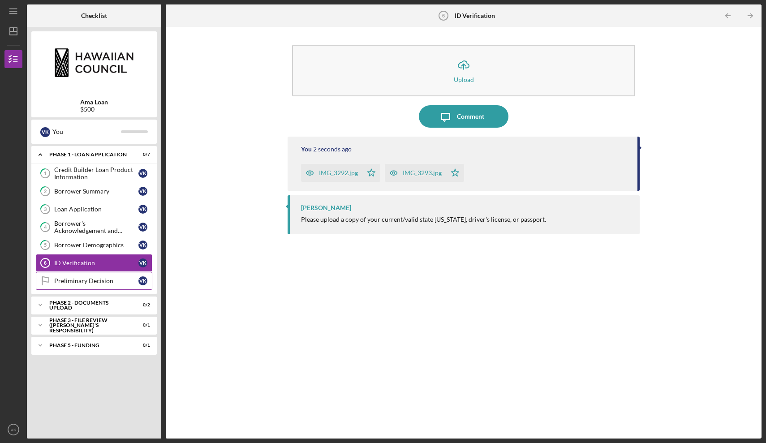
click at [107, 279] on div "Preliminary Decision" at bounding box center [96, 280] width 84 height 7
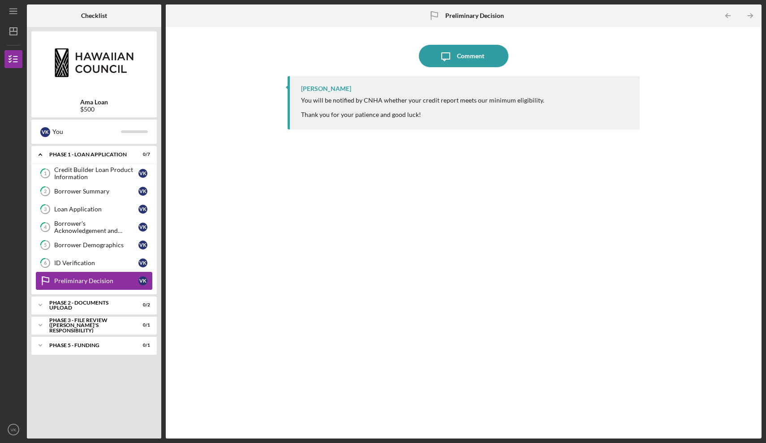
click at [107, 279] on div "Preliminary Decision" at bounding box center [96, 280] width 84 height 7
